Goal: Transaction & Acquisition: Book appointment/travel/reservation

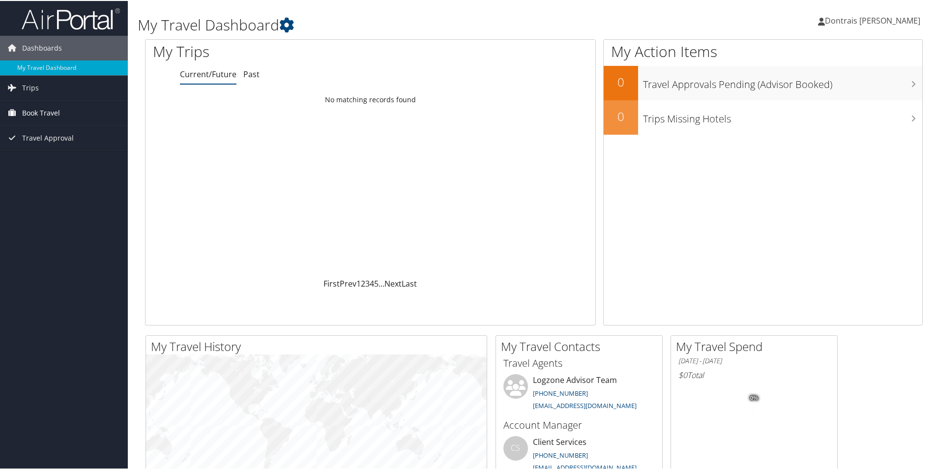
click at [42, 109] on span "Book Travel" at bounding box center [41, 112] width 38 height 25
click at [45, 157] on link "Book/Manage Online Trips" at bounding box center [64, 161] width 128 height 15
